Goal: Task Accomplishment & Management: Complete application form

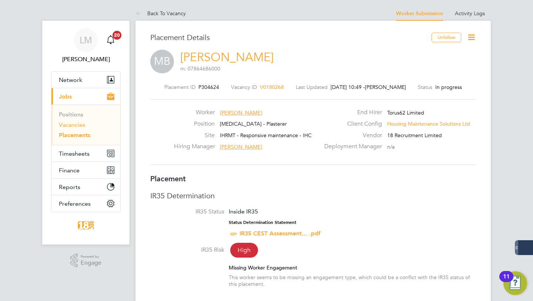
click at [68, 124] on link "Vacancies" at bounding box center [72, 124] width 26 height 7
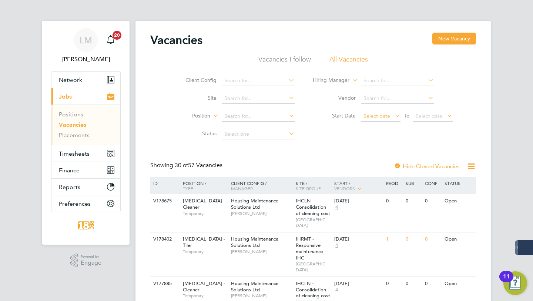
click at [381, 118] on span "Select date" at bounding box center [377, 116] width 27 height 7
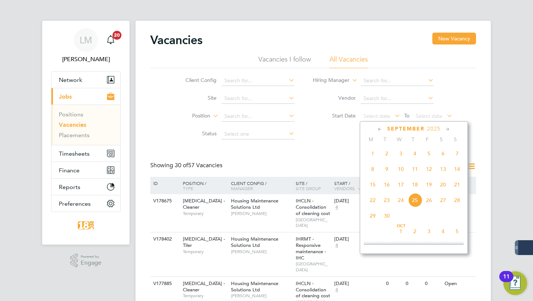
click at [377, 159] on span "Sep 1" at bounding box center [373, 153] width 14 height 14
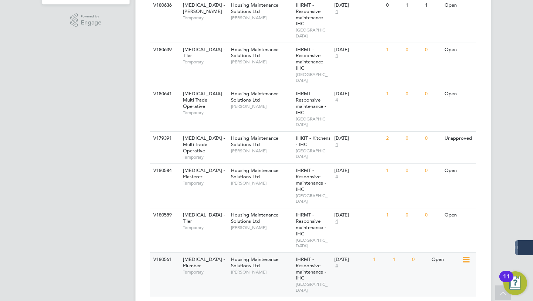
click at [266, 252] on div "V180561 HMS - Plumber Temporary Housing Maintenance Solutions Ltd Mike Stenson …" at bounding box center [313, 274] width 326 height 44
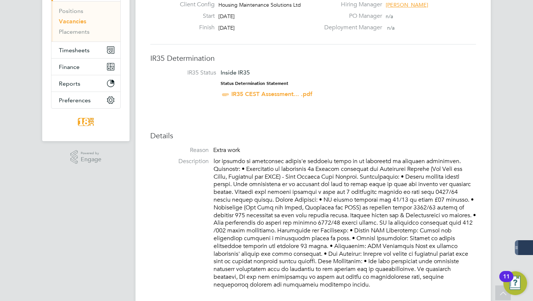
scroll to position [109, 0]
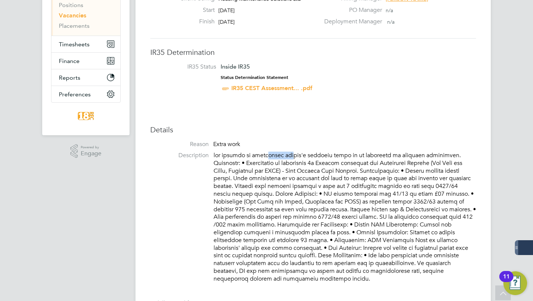
drag, startPoint x: 288, startPoint y: 156, endPoint x: 264, endPoint y: 155, distance: 24.1
click at [264, 155] on p at bounding box center [345, 216] width 262 height 131
drag, startPoint x: 243, startPoint y: 156, endPoint x: 300, endPoint y: 157, distance: 56.7
click at [297, 157] on p at bounding box center [345, 216] width 262 height 131
click at [330, 153] on p at bounding box center [345, 216] width 262 height 131
